Goal: Navigation & Orientation: Find specific page/section

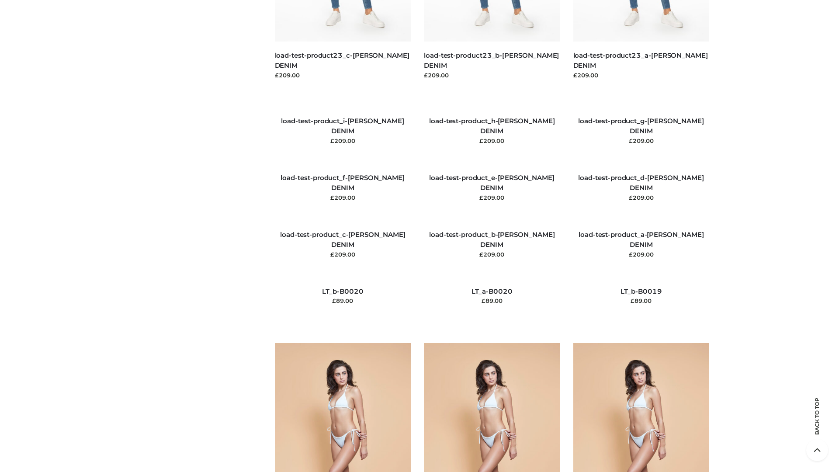
scroll to position [2055, 0]
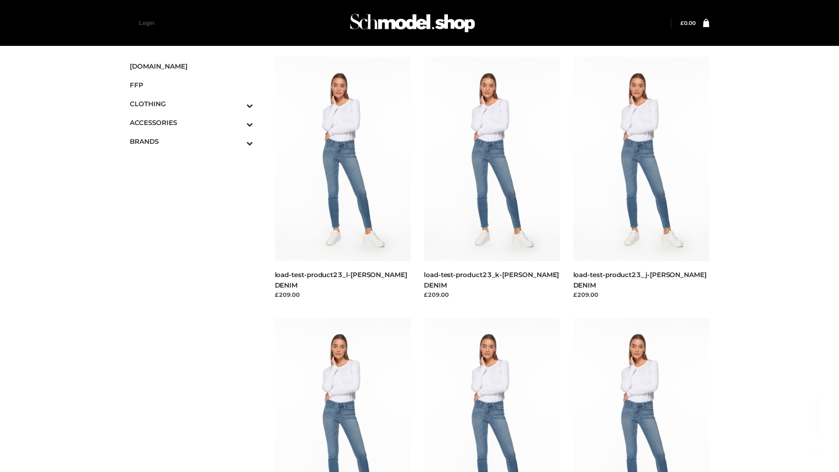
scroll to position [767, 0]
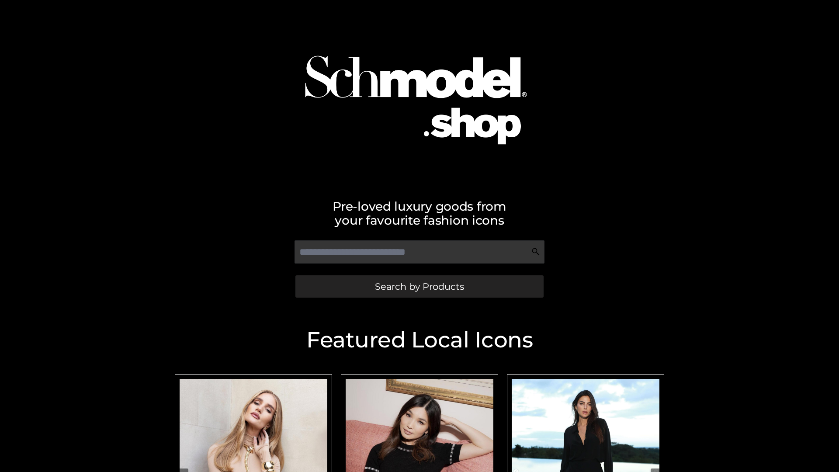
click at [419, 286] on span "Search by Products" at bounding box center [419, 286] width 89 height 9
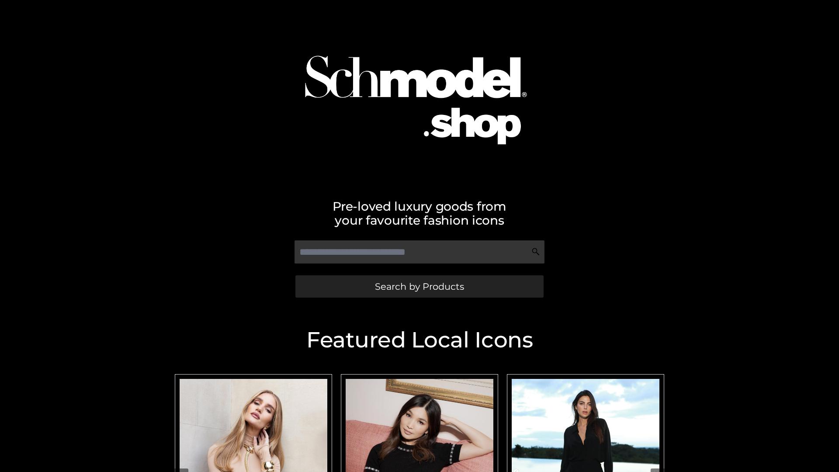
click at [419, 286] on span "Search by Products" at bounding box center [419, 286] width 89 height 9
